Goal: Task Accomplishment & Management: Use online tool/utility

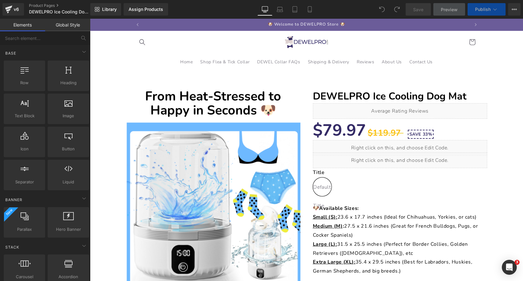
click at [301, 79] on div "From Heat-Stressed to Happy in Seconds 🐶 Heading ‹ ›" at bounding box center [306, 255] width 433 height 358
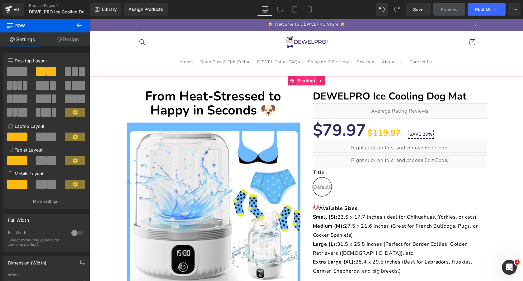
click at [306, 82] on span "Product" at bounding box center [306, 80] width 21 height 9
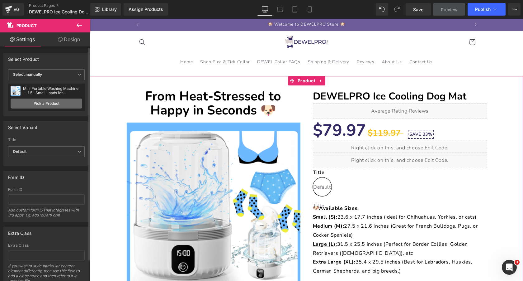
click at [51, 104] on link "Pick a Product" at bounding box center [47, 103] width 72 height 10
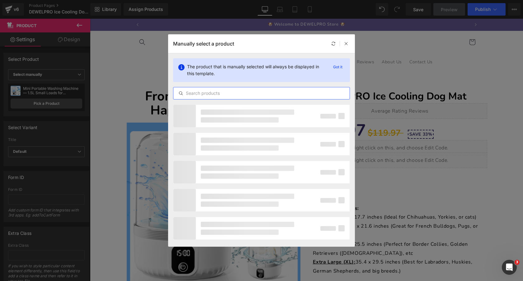
click at [252, 94] on input "text" at bounding box center [261, 92] width 176 height 7
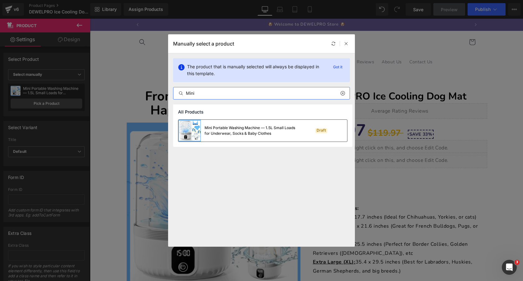
type input "Mini"
click at [262, 127] on div "Mini Portable Washing Machine — 1.5L Small Loads for Underwear, Socks & Baby Cl…" at bounding box center [251, 130] width 93 height 11
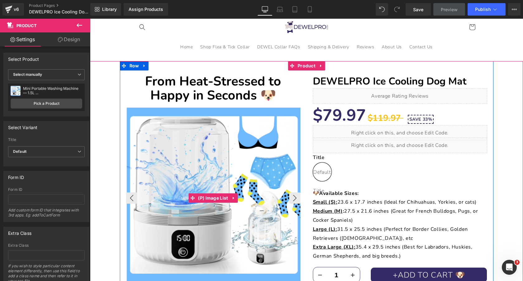
scroll to position [8, 0]
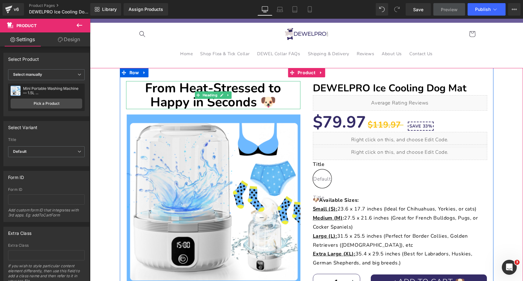
click at [248, 90] on b "From Heat-Stressed to Happy in Seconds 🐶" at bounding box center [213, 94] width 136 height 31
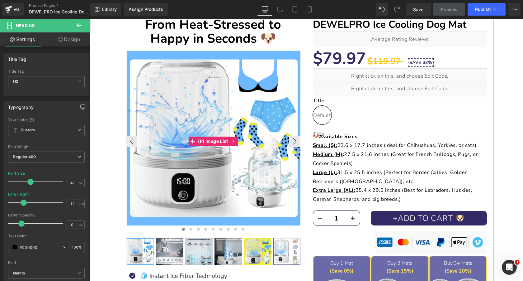
scroll to position [72, 0]
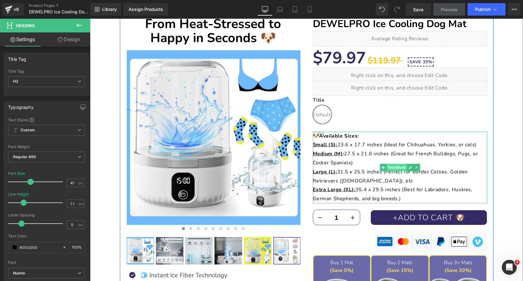
click at [387, 168] on span "Text Block" at bounding box center [396, 166] width 21 height 7
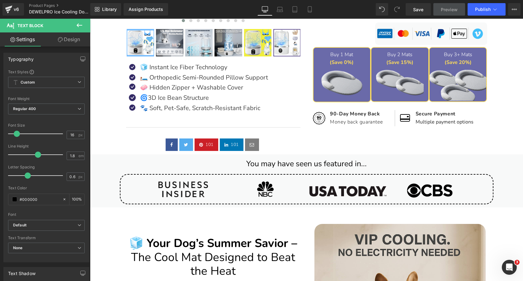
scroll to position [0, 0]
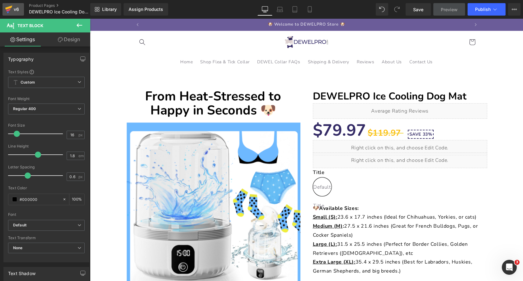
click at [11, 6] on icon at bounding box center [8, 8] width 7 height 4
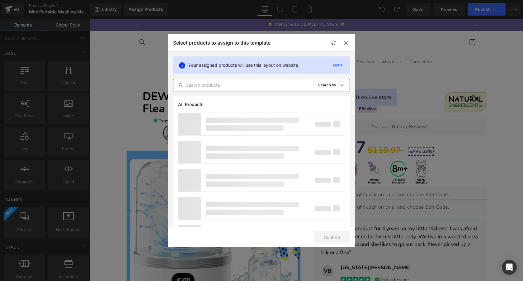
click at [206, 87] on input "text" at bounding box center [242, 84] width 139 height 7
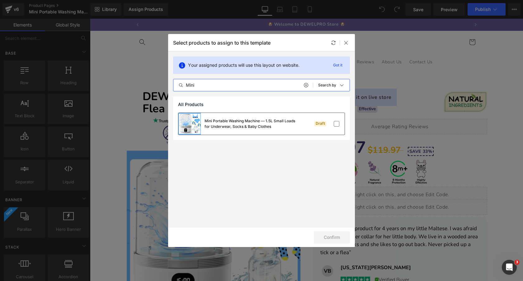
type input "Mini"
click at [255, 128] on div "Mini Portable Washing Machine — 1.5L Small Loads for Underwear, Socks & Baby Cl…" at bounding box center [251, 123] width 93 height 11
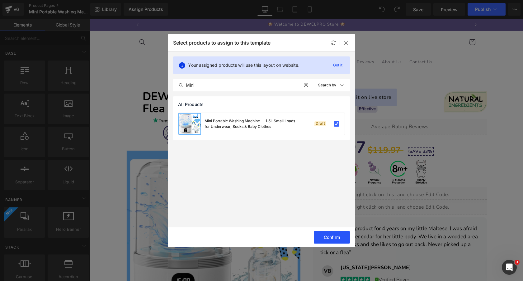
click at [343, 235] on button "Confirm" at bounding box center [332, 237] width 36 height 12
click at [347, 42] on icon at bounding box center [346, 42] width 5 height 5
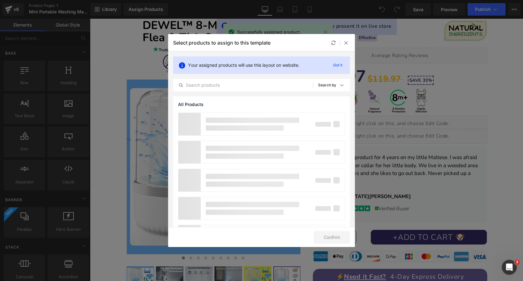
scroll to position [84, 0]
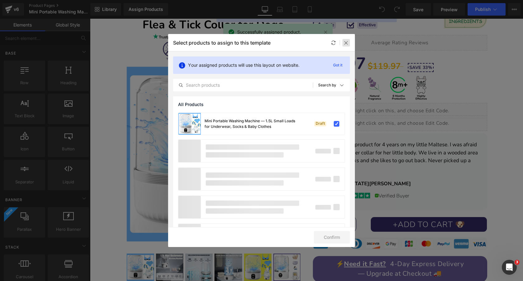
click at [347, 42] on icon at bounding box center [346, 42] width 5 height 5
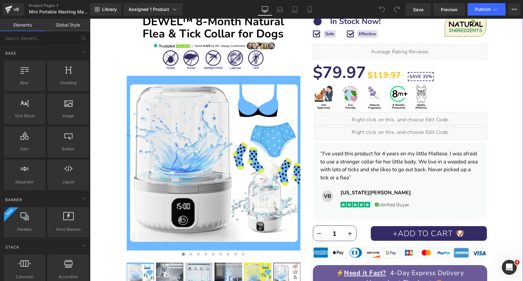
scroll to position [69, 0]
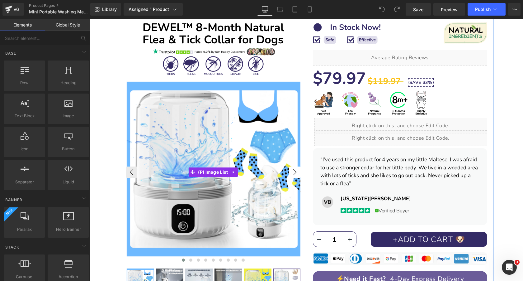
click at [296, 171] on button "›" at bounding box center [294, 171] width 11 height 11
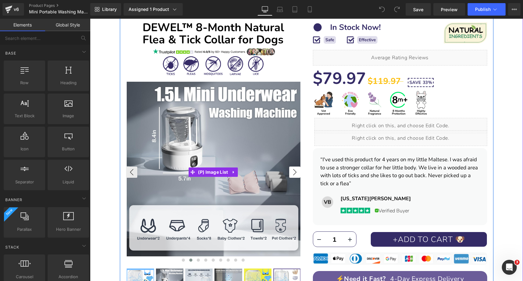
click at [296, 171] on button "›" at bounding box center [294, 171] width 11 height 11
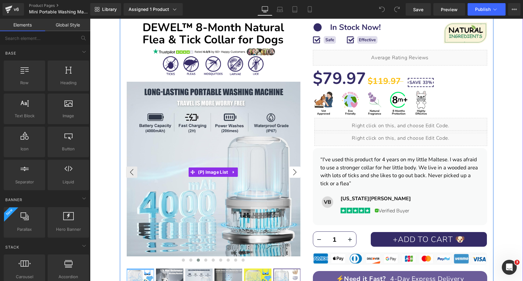
click at [296, 171] on button "›" at bounding box center [294, 171] width 11 height 11
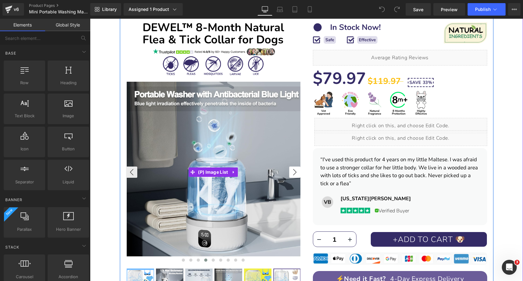
click at [296, 171] on button "›" at bounding box center [294, 171] width 11 height 11
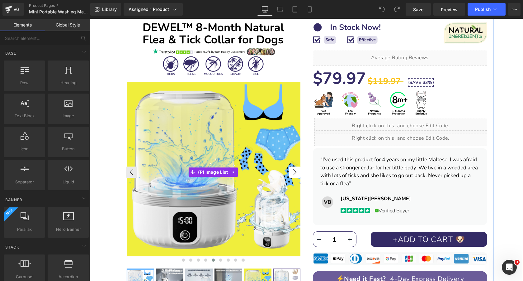
click at [296, 171] on button "›" at bounding box center [294, 171] width 11 height 11
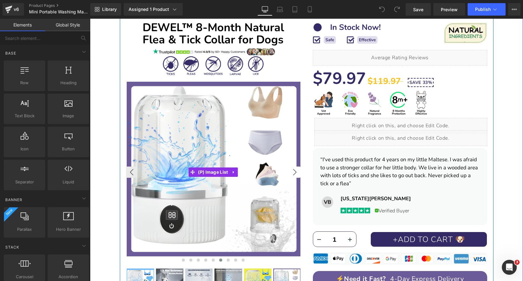
click at [296, 171] on button "›" at bounding box center [294, 171] width 11 height 11
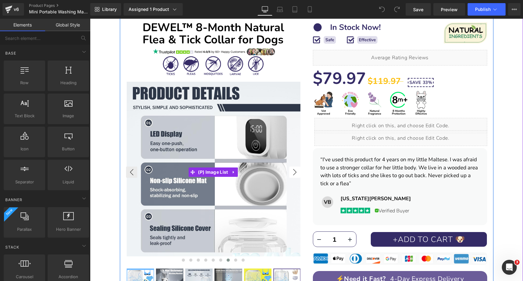
click at [296, 171] on button "›" at bounding box center [294, 171] width 11 height 11
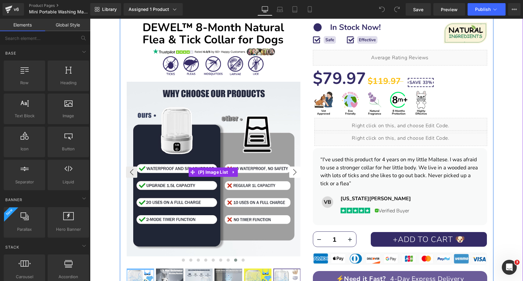
click at [296, 171] on button "›" at bounding box center [294, 171] width 11 height 11
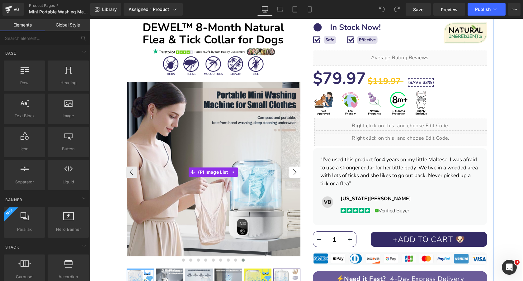
click at [296, 171] on button "›" at bounding box center [294, 171] width 11 height 11
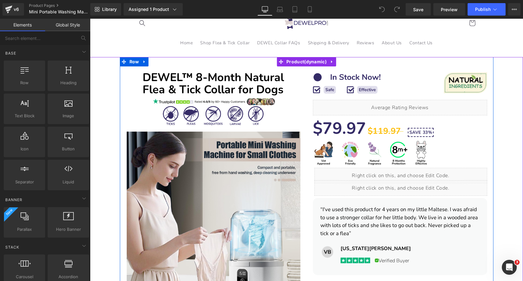
scroll to position [0, 0]
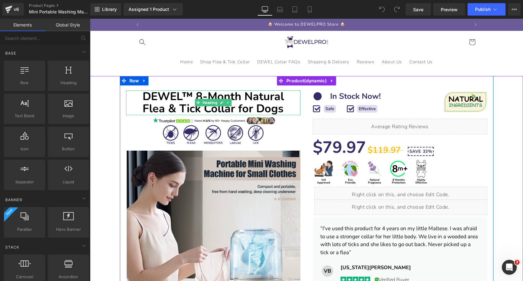
click at [259, 96] on b "DEWEL™ 8‑Month Natural Flea & Tick Collar for Dogs" at bounding box center [213, 103] width 141 height 28
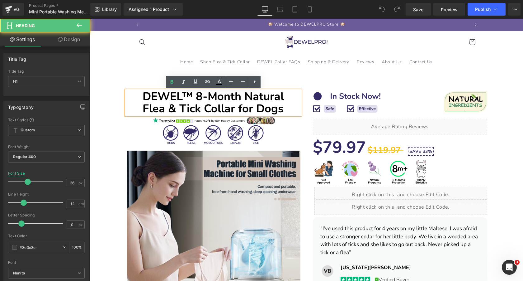
click at [259, 96] on b "DEWEL™ 8‑Month Natural Flea & Tick Collar for Dogs" at bounding box center [213, 103] width 141 height 28
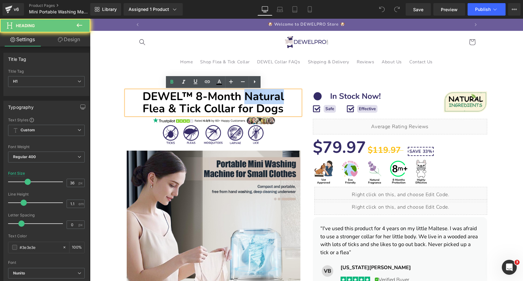
click at [259, 96] on b "DEWEL™ 8‑Month Natural Flea & Tick Collar for Dogs" at bounding box center [213, 103] width 141 height 28
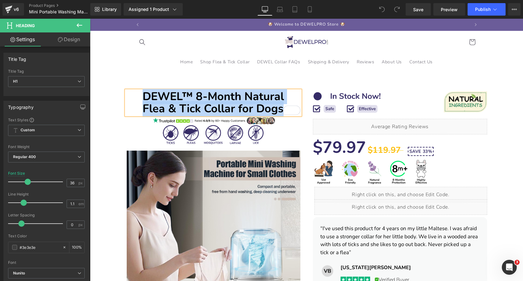
paste div "To enrich screen reader interactions, please activate Accessibility in Grammarl…"
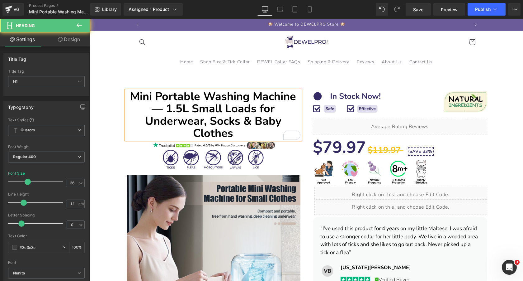
click at [133, 95] on b "Mini Portable Washing Machine — 1.5L Small Loads for Underwear, Socks & Baby Cl…" at bounding box center [213, 115] width 166 height 52
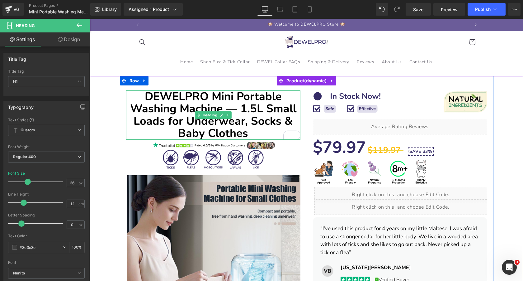
click at [213, 124] on b "DEWELPRO Mini Portable Washing Machine — 1.5L Small Loads for Underwear, Socks …" at bounding box center [213, 115] width 166 height 52
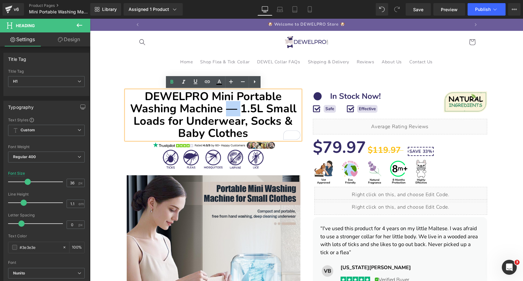
drag, startPoint x: 225, startPoint y: 109, endPoint x: 239, endPoint y: 109, distance: 14.0
click at [239, 109] on b "DEWELPRO Mini Portable Washing Machine — 1.5L Small Loads for Underwear, Socks …" at bounding box center [213, 115] width 166 height 52
click at [259, 130] on h1 "DEWELPRO Mini Portable Washing Machine — 1.5L Small Loads for Underwear, Socks …" at bounding box center [213, 114] width 174 height 49
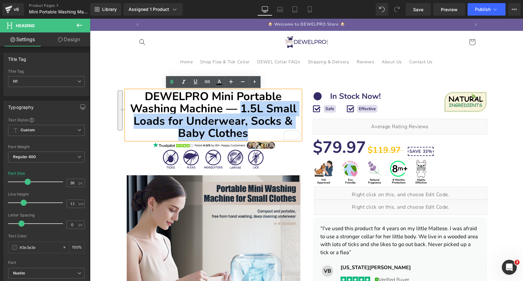
drag, startPoint x: 241, startPoint y: 109, endPoint x: 257, endPoint y: 130, distance: 26.9
click at [257, 130] on h1 "DEWELPRO Mini Portable Washing Machine — 1.5L Small Loads for Underwear, Socks …" at bounding box center [213, 114] width 174 height 49
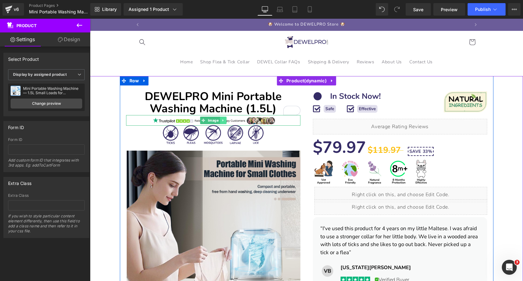
click at [224, 120] on icon at bounding box center [222, 120] width 3 height 4
click at [227, 120] on icon at bounding box center [225, 119] width 3 height 3
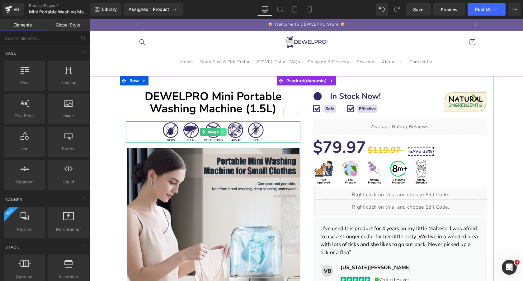
click at [225, 132] on link at bounding box center [223, 131] width 7 height 7
click at [227, 132] on icon at bounding box center [225, 131] width 3 height 3
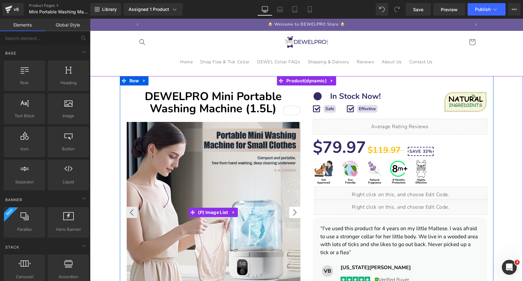
click at [298, 213] on button "›" at bounding box center [294, 211] width 11 height 11
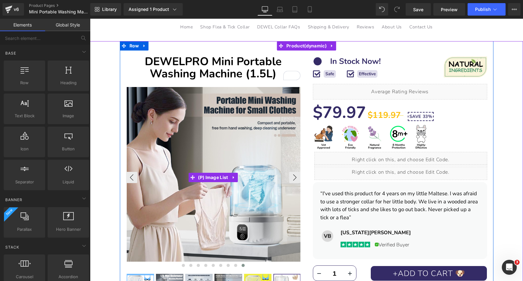
scroll to position [29, 0]
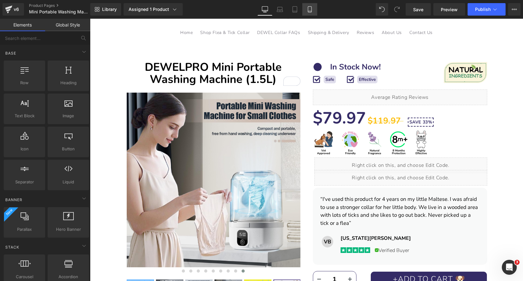
click at [310, 9] on icon at bounding box center [310, 9] width 6 height 6
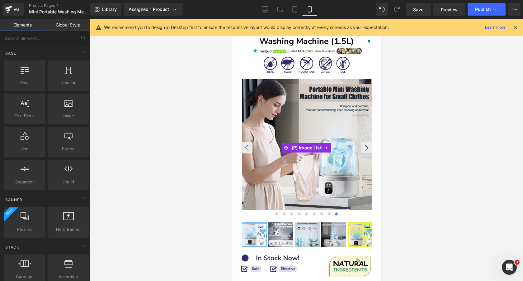
scroll to position [0, 0]
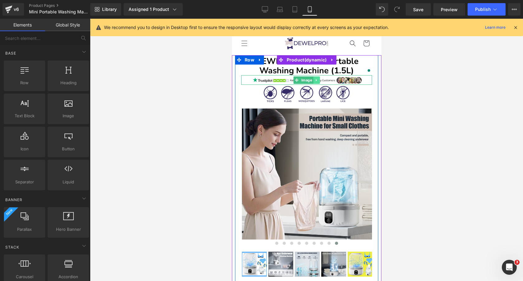
click at [318, 79] on link at bounding box center [316, 79] width 7 height 7
click at [319, 80] on icon at bounding box center [319, 79] width 3 height 3
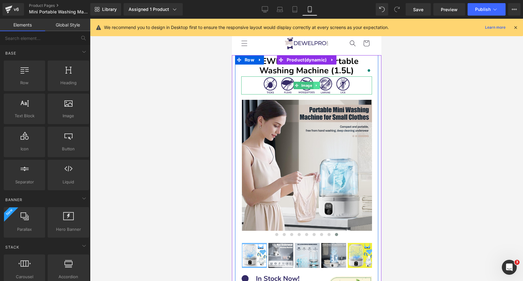
click at [317, 85] on icon at bounding box center [315, 85] width 3 height 4
click at [320, 86] on icon at bounding box center [319, 85] width 3 height 3
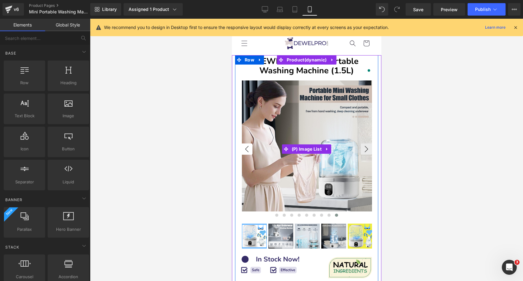
click at [246, 147] on button "‹" at bounding box center [246, 148] width 11 height 11
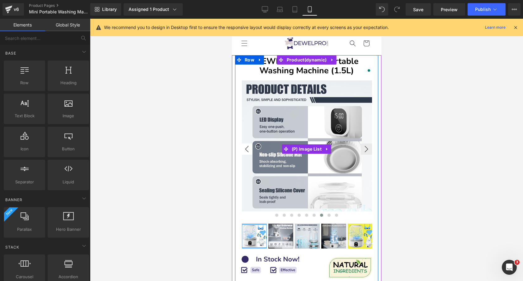
click at [246, 147] on button "‹" at bounding box center [246, 148] width 11 height 11
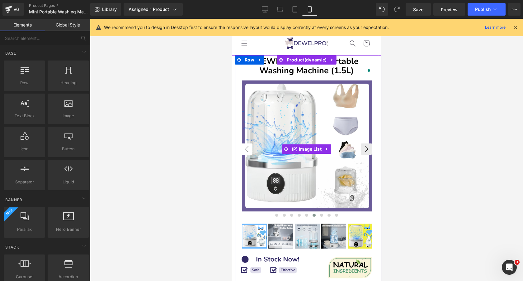
click at [246, 147] on button "‹" at bounding box center [246, 148] width 11 height 11
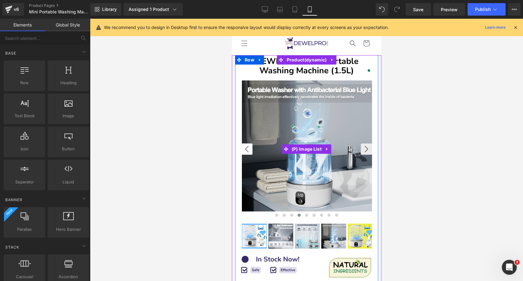
click at [246, 147] on button "‹" at bounding box center [246, 148] width 11 height 11
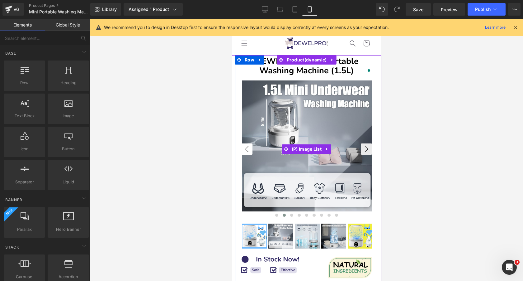
click at [246, 147] on button "‹" at bounding box center [246, 148] width 11 height 11
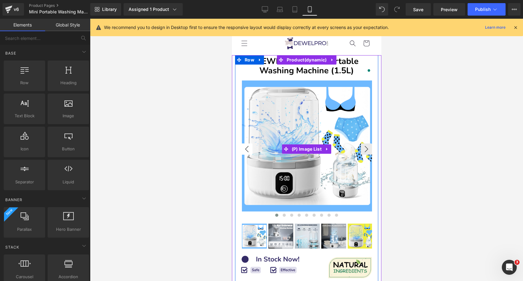
click at [246, 147] on button "‹" at bounding box center [246, 148] width 11 height 11
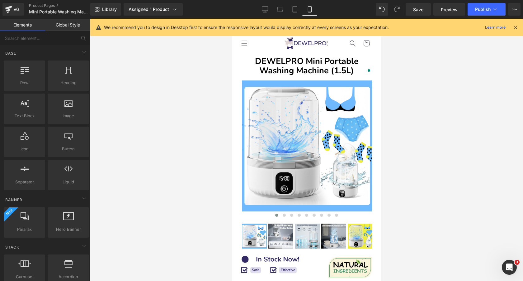
click at [200, 132] on div at bounding box center [306, 150] width 433 height 262
click at [517, 25] on icon at bounding box center [516, 28] width 6 height 6
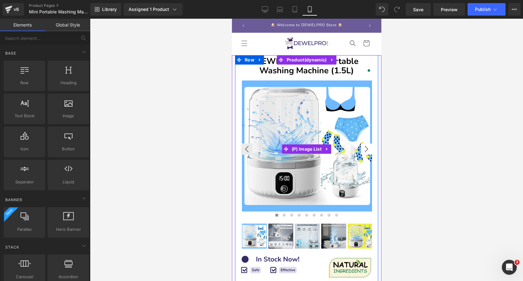
click at [368, 148] on button "›" at bounding box center [366, 148] width 11 height 11
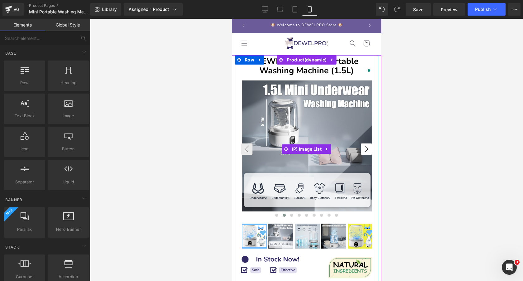
click at [368, 149] on button "›" at bounding box center [366, 148] width 11 height 11
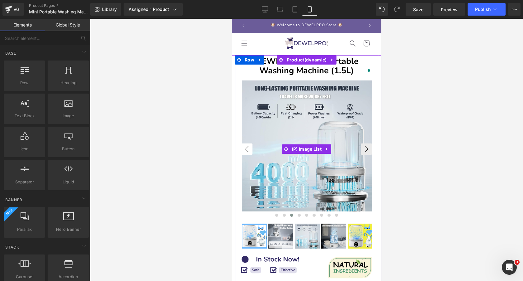
click at [248, 146] on button "‹" at bounding box center [246, 148] width 11 height 11
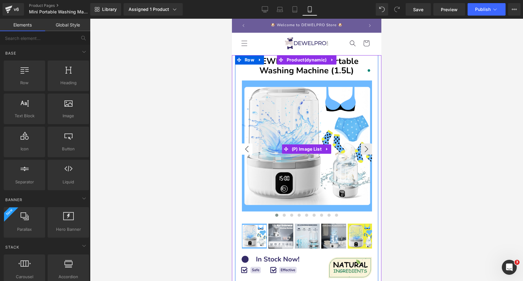
click at [248, 146] on button "‹" at bounding box center [246, 148] width 11 height 11
click at [370, 149] on button "›" at bounding box center [366, 148] width 11 height 11
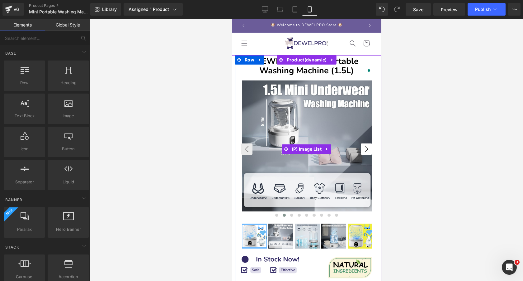
click at [370, 149] on button "›" at bounding box center [366, 148] width 11 height 11
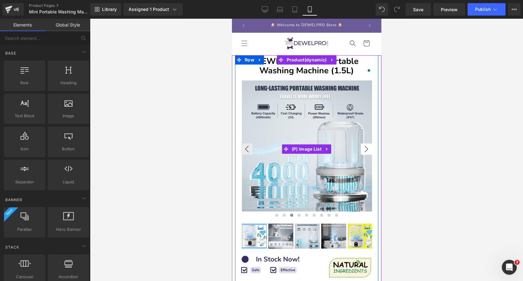
click at [370, 149] on button "›" at bounding box center [366, 148] width 11 height 11
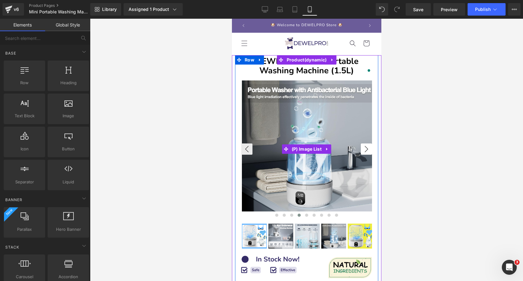
click at [370, 149] on button "›" at bounding box center [366, 148] width 11 height 11
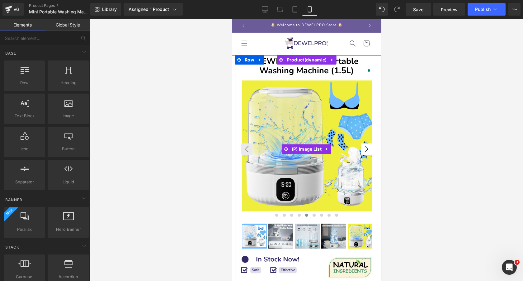
click at [370, 149] on button "›" at bounding box center [366, 148] width 11 height 11
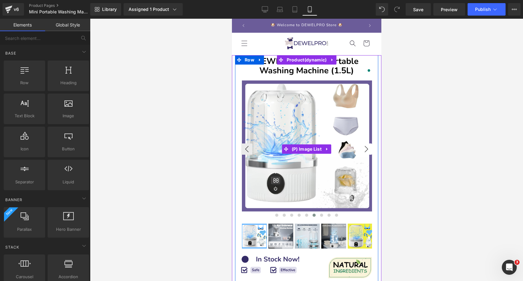
click at [366, 149] on button "›" at bounding box center [366, 148] width 11 height 11
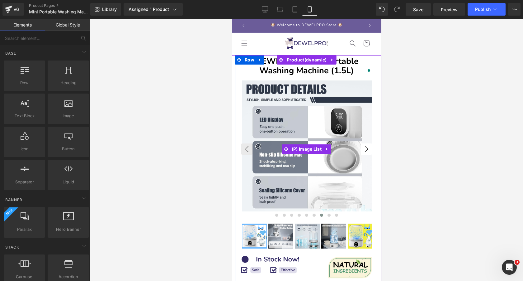
click at [366, 149] on button "›" at bounding box center [366, 148] width 11 height 11
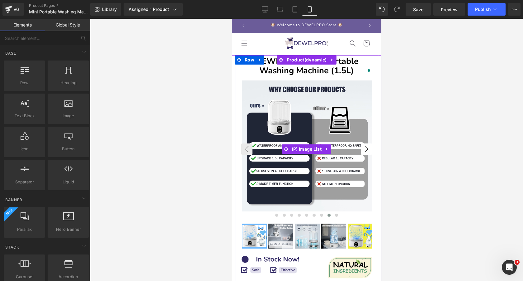
click at [366, 149] on button "›" at bounding box center [366, 148] width 11 height 11
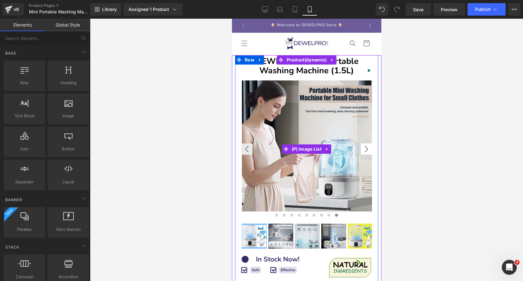
click at [366, 149] on button "›" at bounding box center [366, 148] width 11 height 11
click at [245, 149] on button "‹" at bounding box center [246, 148] width 11 height 11
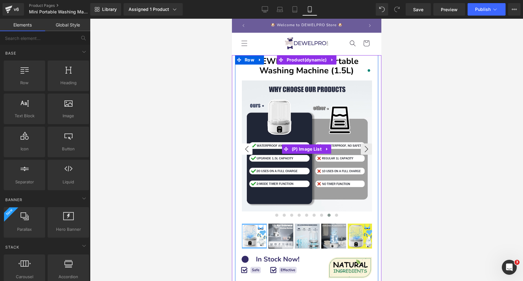
click at [245, 149] on button "‹" at bounding box center [246, 148] width 11 height 11
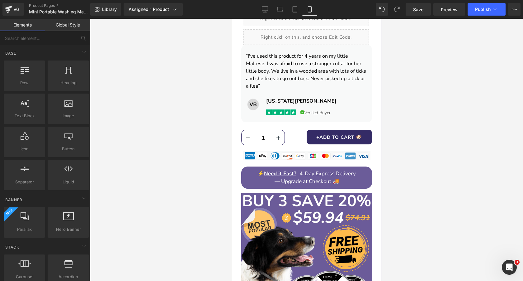
scroll to position [417, 0]
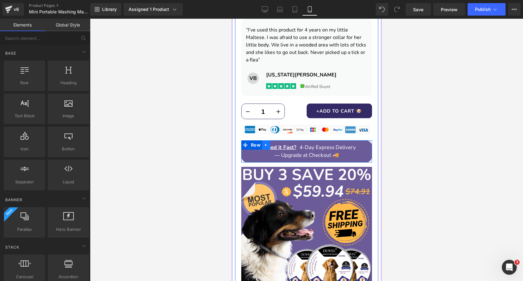
click at [267, 142] on icon at bounding box center [266, 144] width 4 height 5
click at [282, 143] on icon at bounding box center [282, 145] width 4 height 4
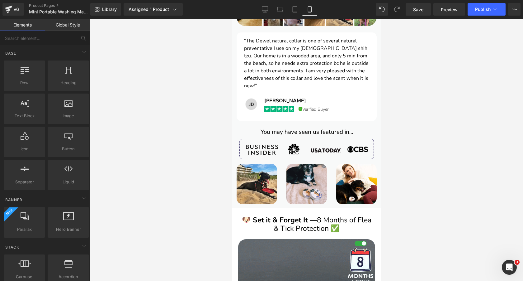
scroll to position [1197, 0]
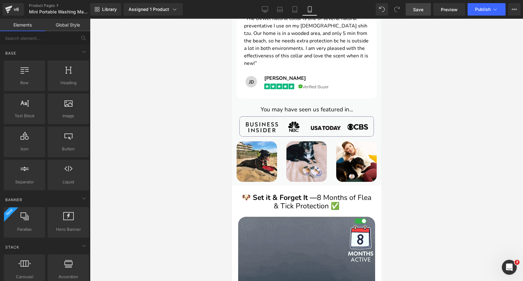
click at [417, 8] on span "Save" at bounding box center [418, 9] width 10 height 7
